Goal: Check status

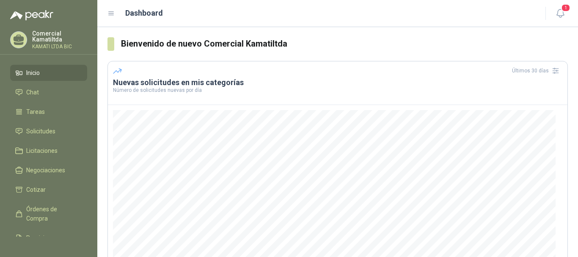
click at [49, 121] on ul "Inicio Chat Tareas Solicitudes Licitaciones Negociaciones Cotizar Órdenes de Co…" at bounding box center [48, 151] width 97 height 172
click at [51, 133] on span "Solicitudes" at bounding box center [40, 130] width 29 height 9
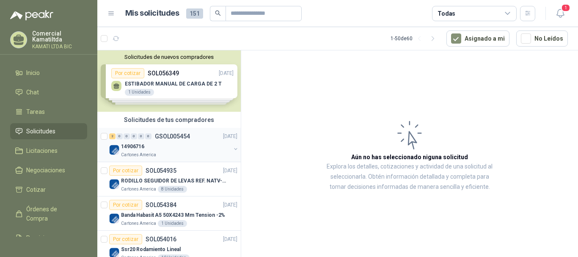
click at [185, 150] on div "14906716" at bounding box center [176, 146] width 110 height 10
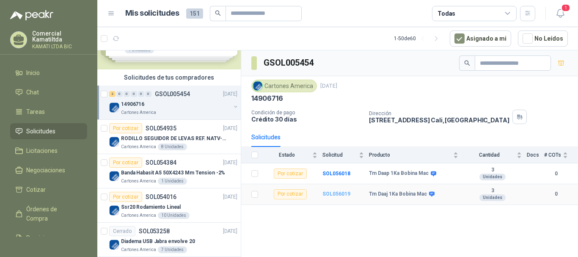
click at [338, 195] on b "SOL056019" at bounding box center [336, 194] width 28 height 6
